Goal: Information Seeking & Learning: Check status

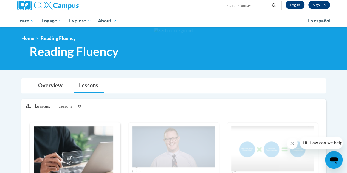
scroll to position [43, 0]
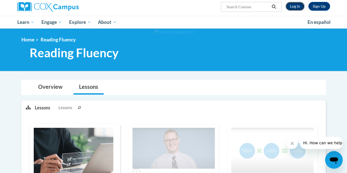
click at [295, 6] on link "Log In" at bounding box center [294, 6] width 19 height 9
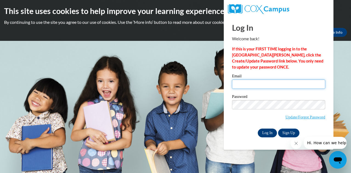
type input "kmcghee@kippatl.org"
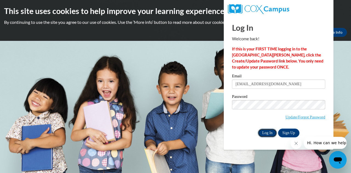
click at [268, 130] on input "Log In" at bounding box center [267, 132] width 19 height 9
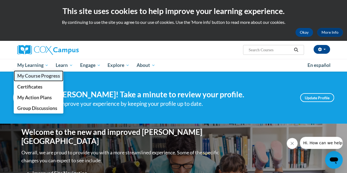
click at [32, 78] on span "My Course Progress" at bounding box center [38, 76] width 43 height 6
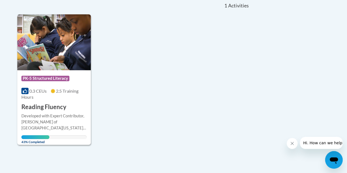
scroll to position [144, 0]
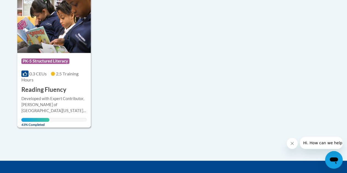
click at [28, 119] on span "43% Completed" at bounding box center [35, 122] width 28 height 9
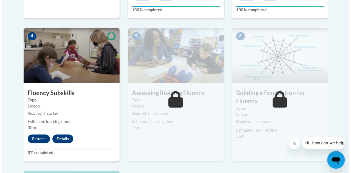
scroll to position [308, 0]
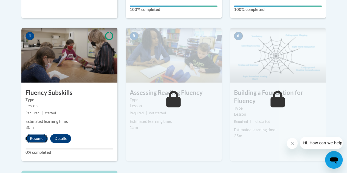
click at [32, 141] on button "Resume" at bounding box center [36, 138] width 22 height 9
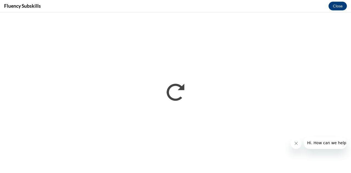
scroll to position [0, 0]
